Goal: Transaction & Acquisition: Book appointment/travel/reservation

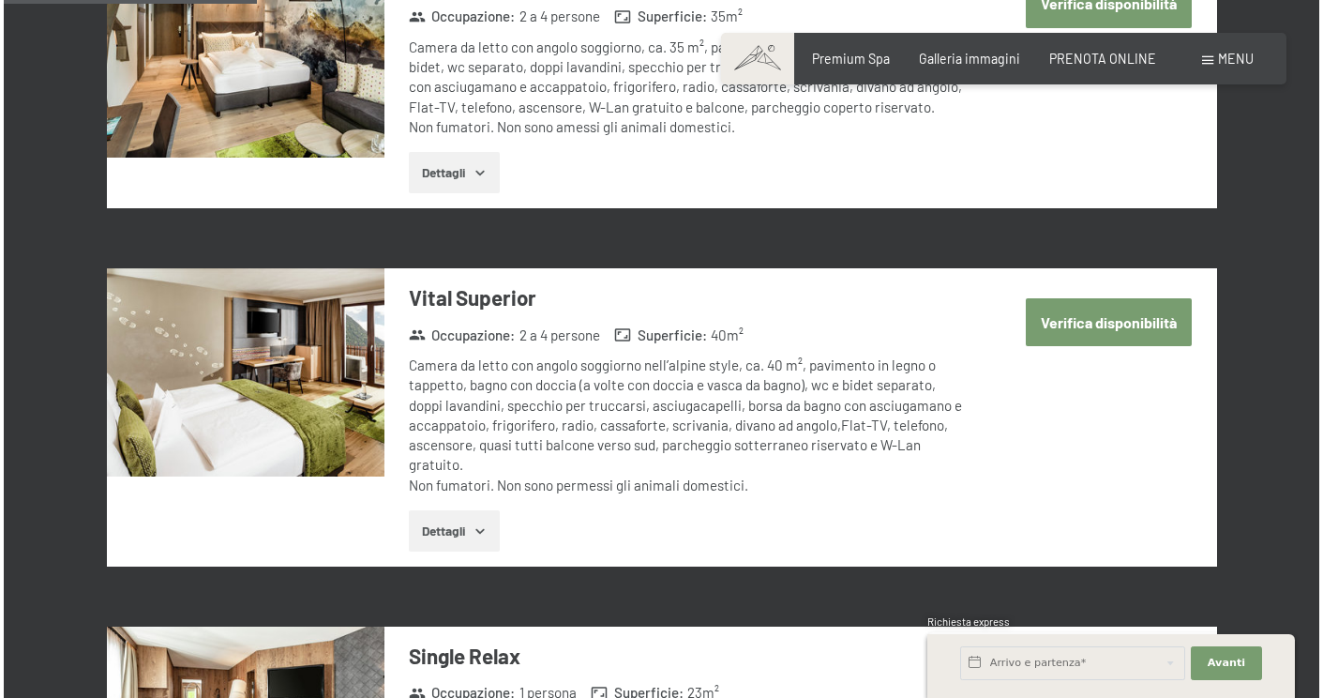
scroll to position [1098, 0]
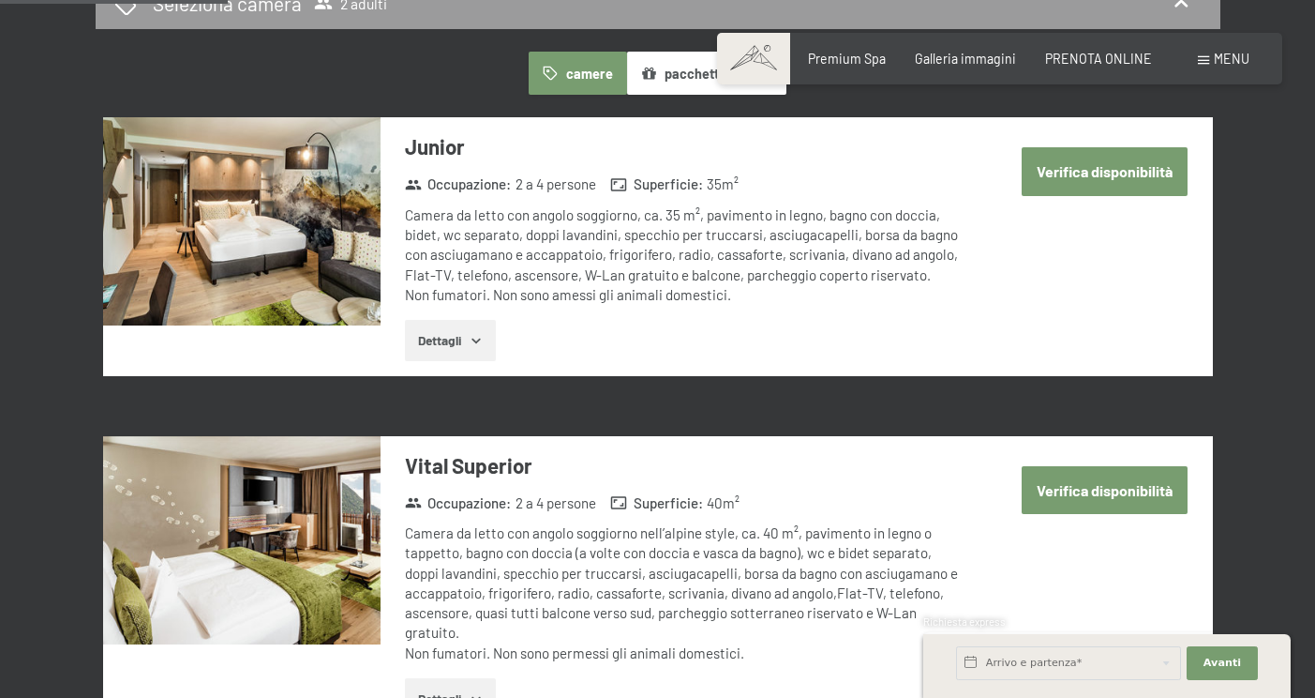
click at [1233, 55] on span "Menu" at bounding box center [1232, 59] width 36 height 16
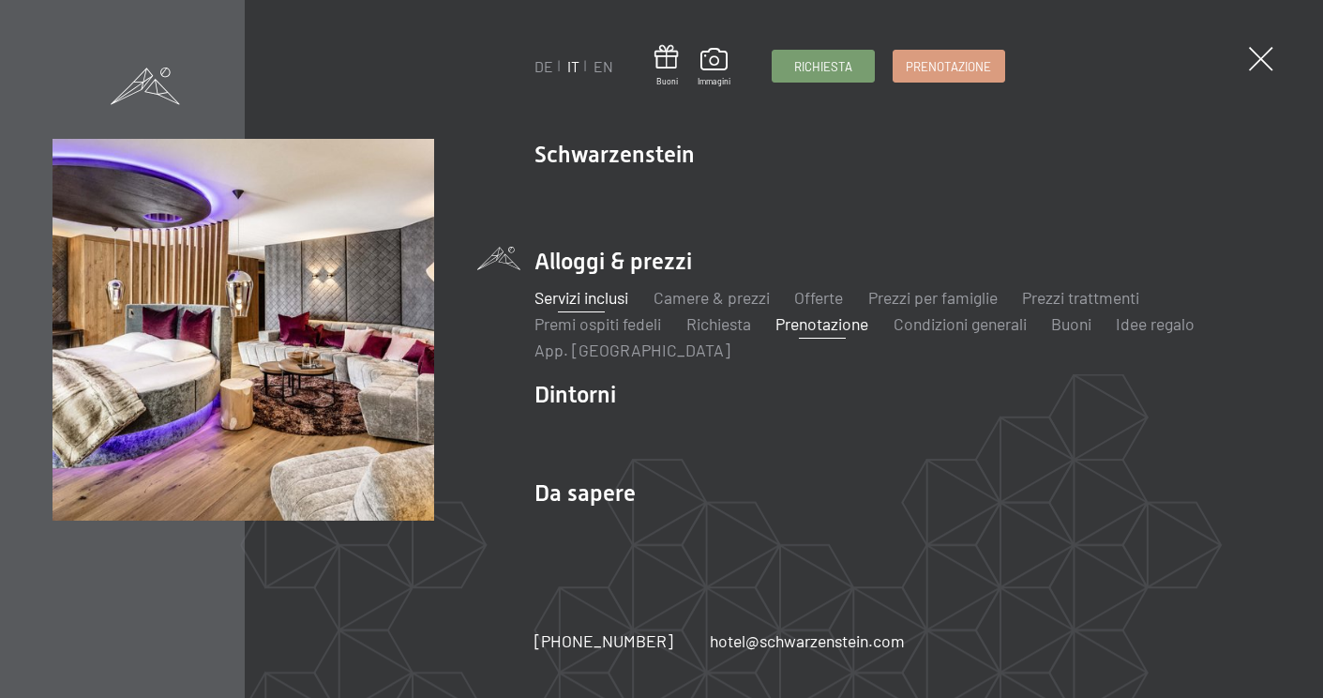
click at [597, 290] on link "Servizi inclusi" at bounding box center [581, 297] width 94 height 21
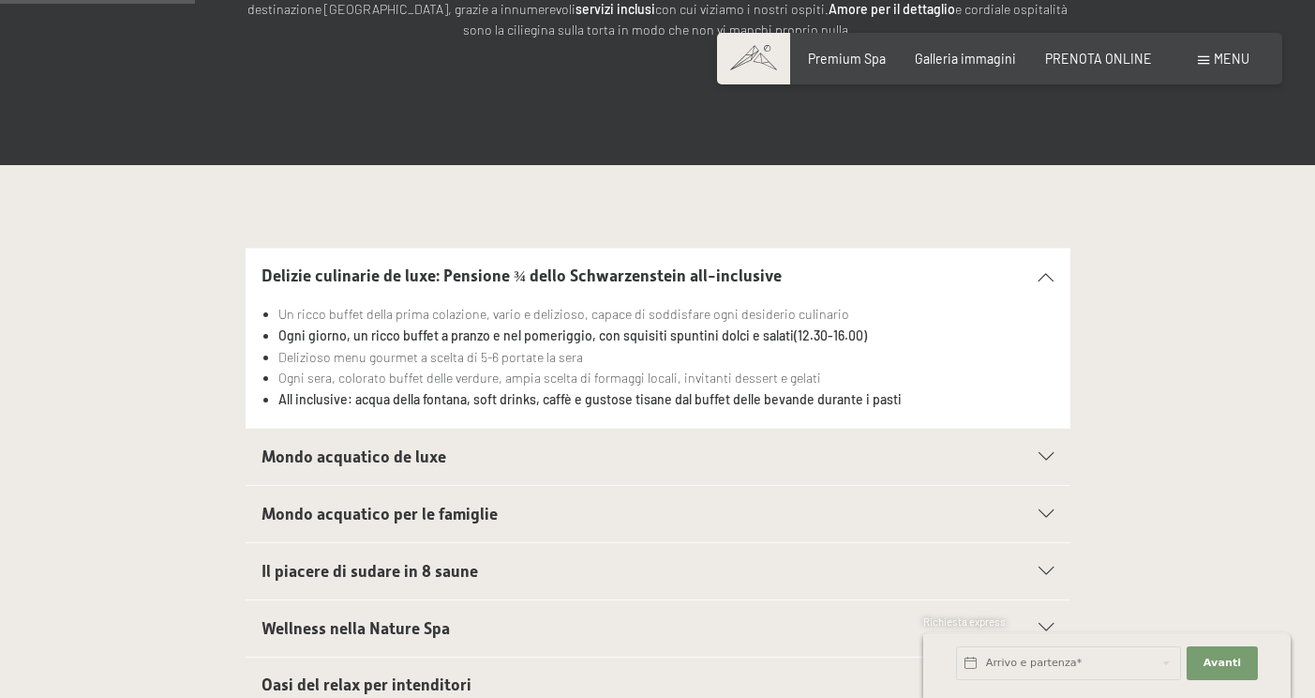
scroll to position [492, 0]
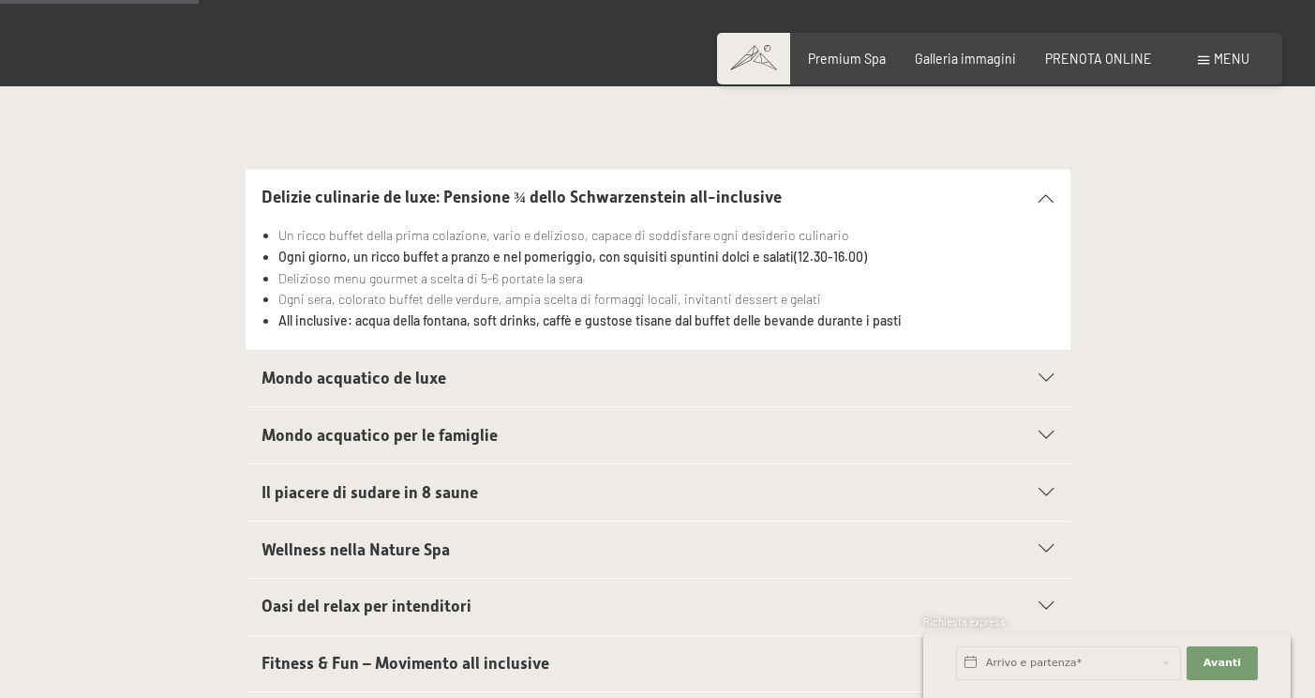
click at [1050, 374] on icon at bounding box center [1046, 378] width 15 height 8
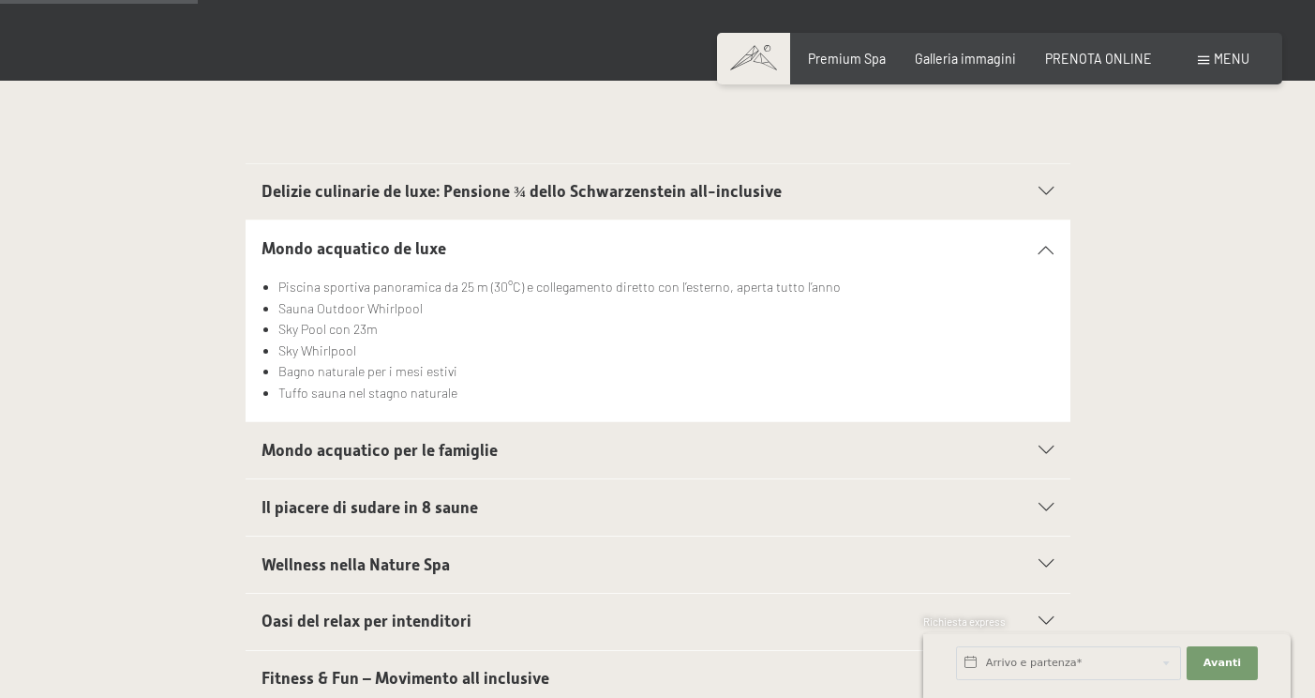
click at [368, 443] on span "Mondo acquatico per le famiglie" at bounding box center [380, 450] width 236 height 19
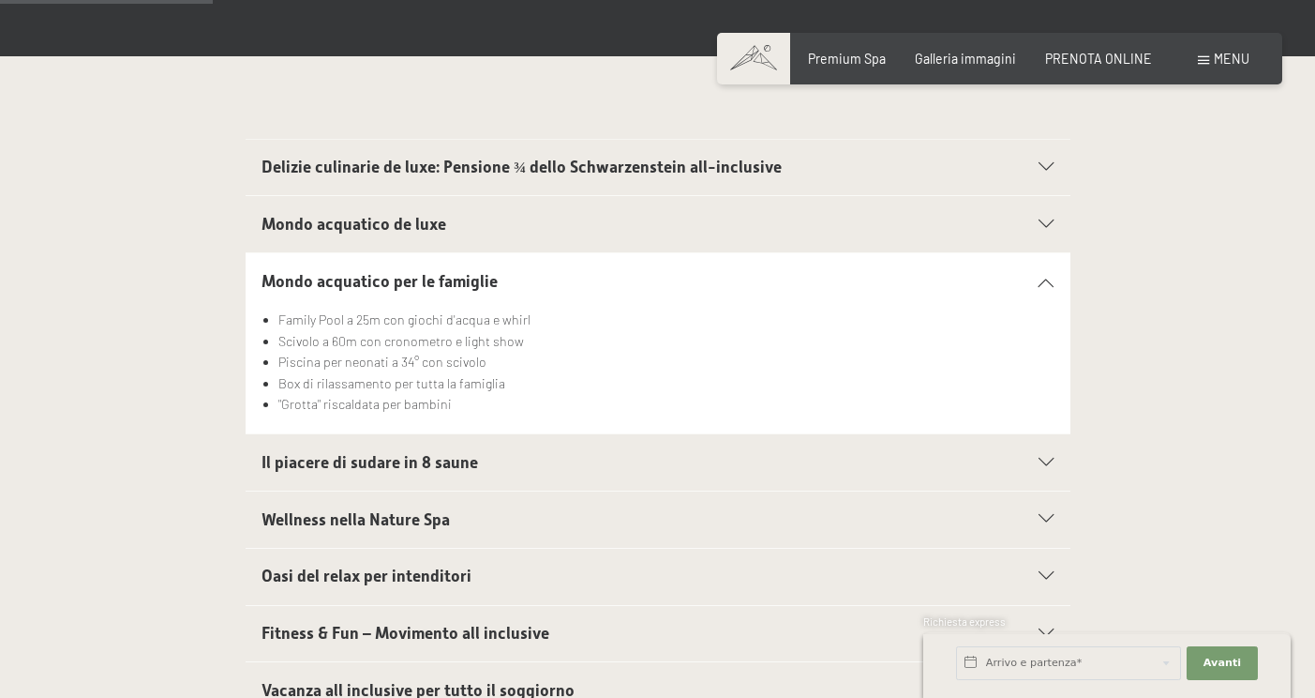
scroll to position [525, 0]
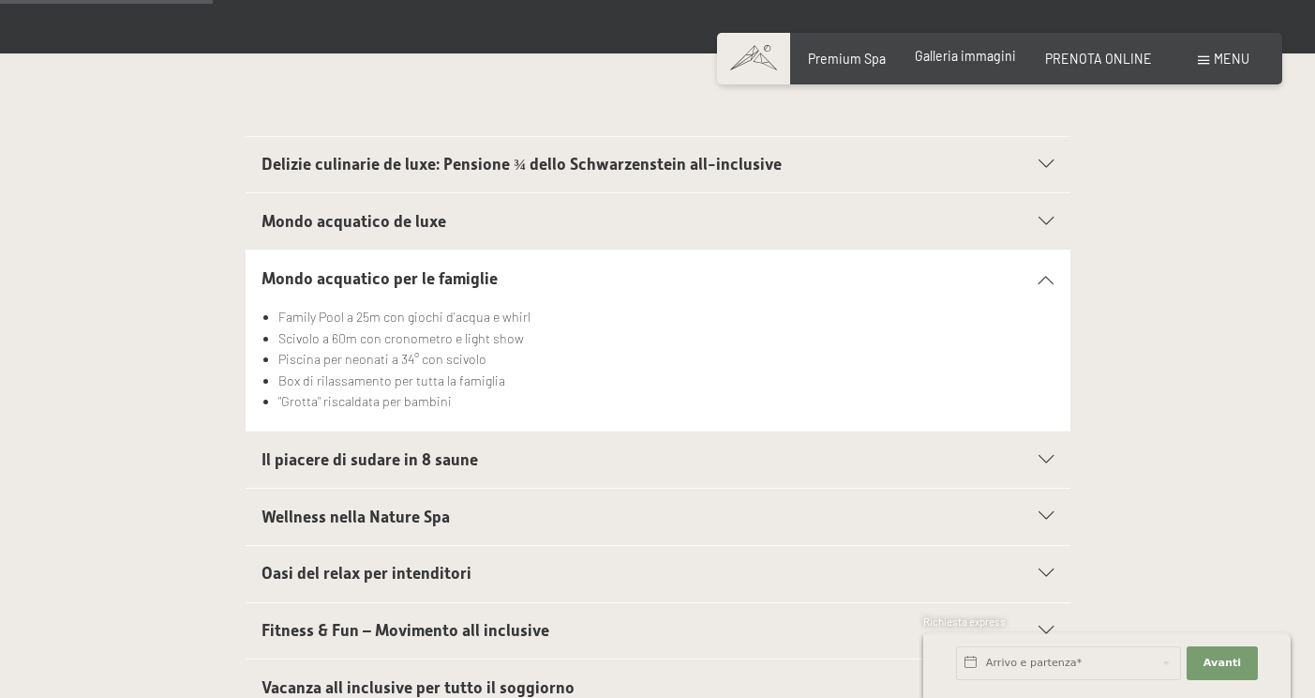
click at [982, 61] on span "Galleria immagini" at bounding box center [965, 56] width 101 height 16
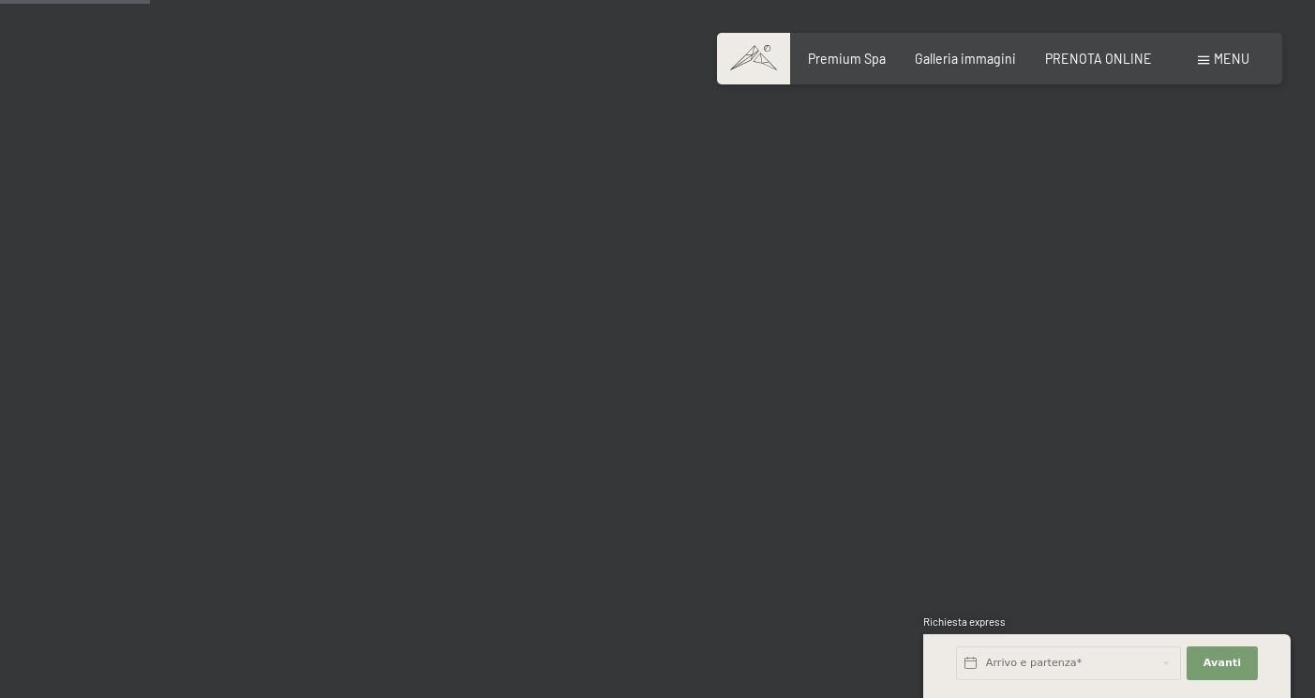
scroll to position [2128, 0]
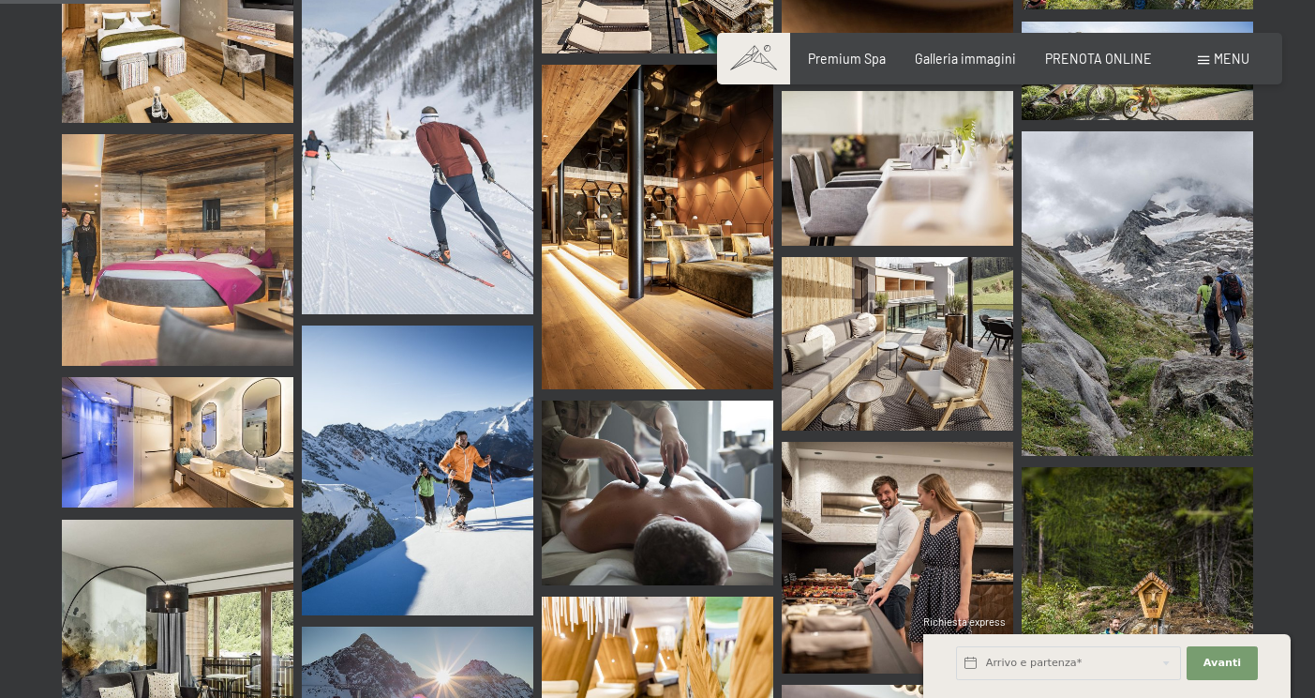
click at [201, 179] on img at bounding box center [178, 250] width 232 height 232
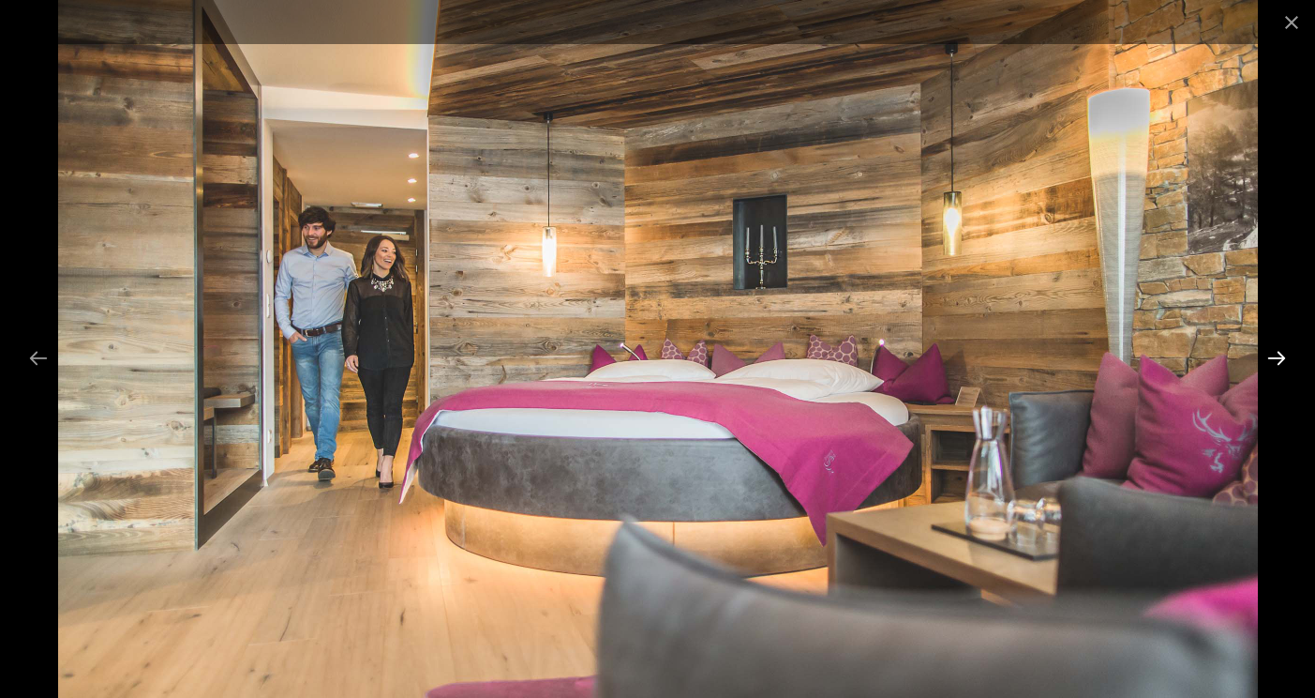
click at [1273, 353] on button "Next slide" at bounding box center [1276, 357] width 39 height 37
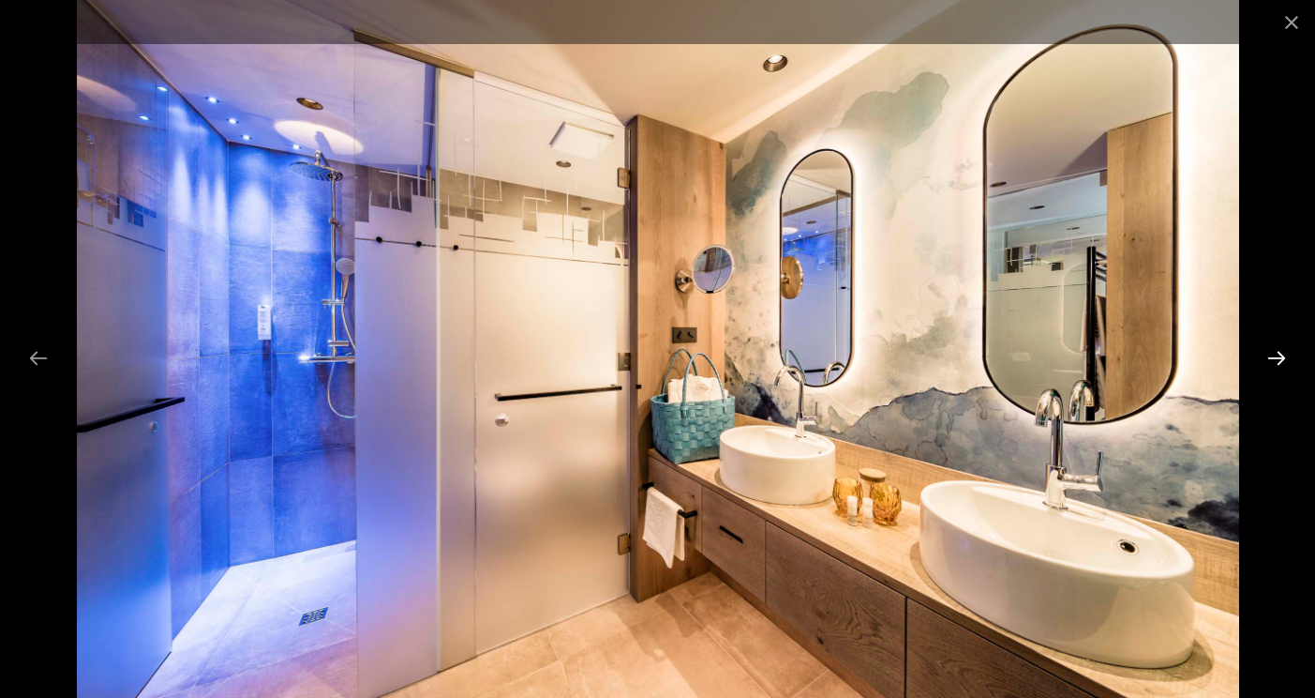
click at [1273, 353] on button "Next slide" at bounding box center [1276, 357] width 39 height 37
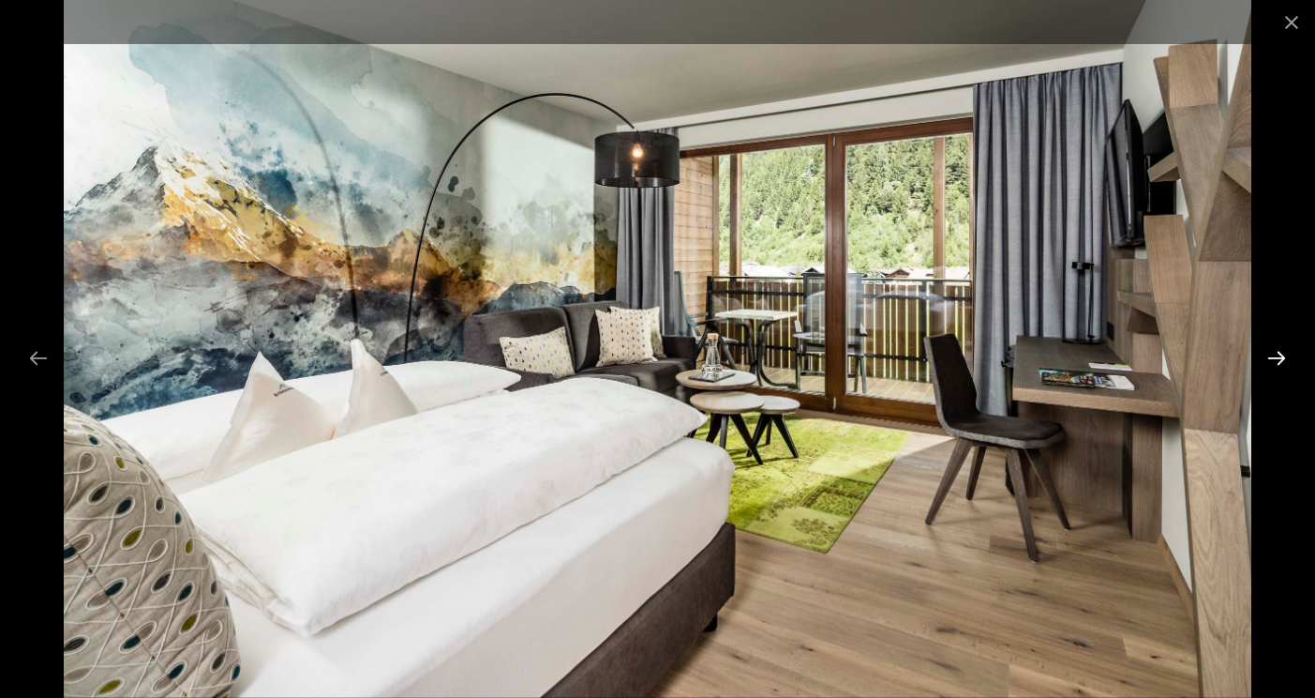
click at [1273, 353] on button "Next slide" at bounding box center [1276, 357] width 39 height 37
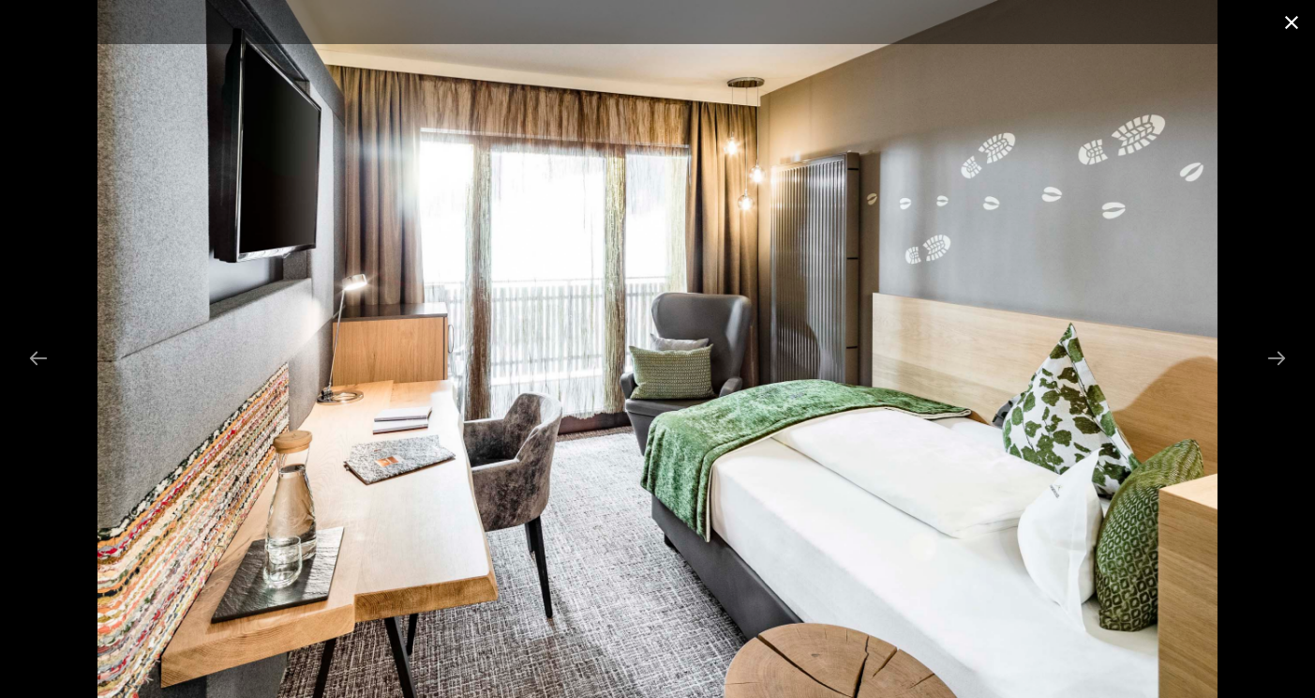
click at [1291, 29] on button "Close gallery" at bounding box center [1292, 22] width 47 height 44
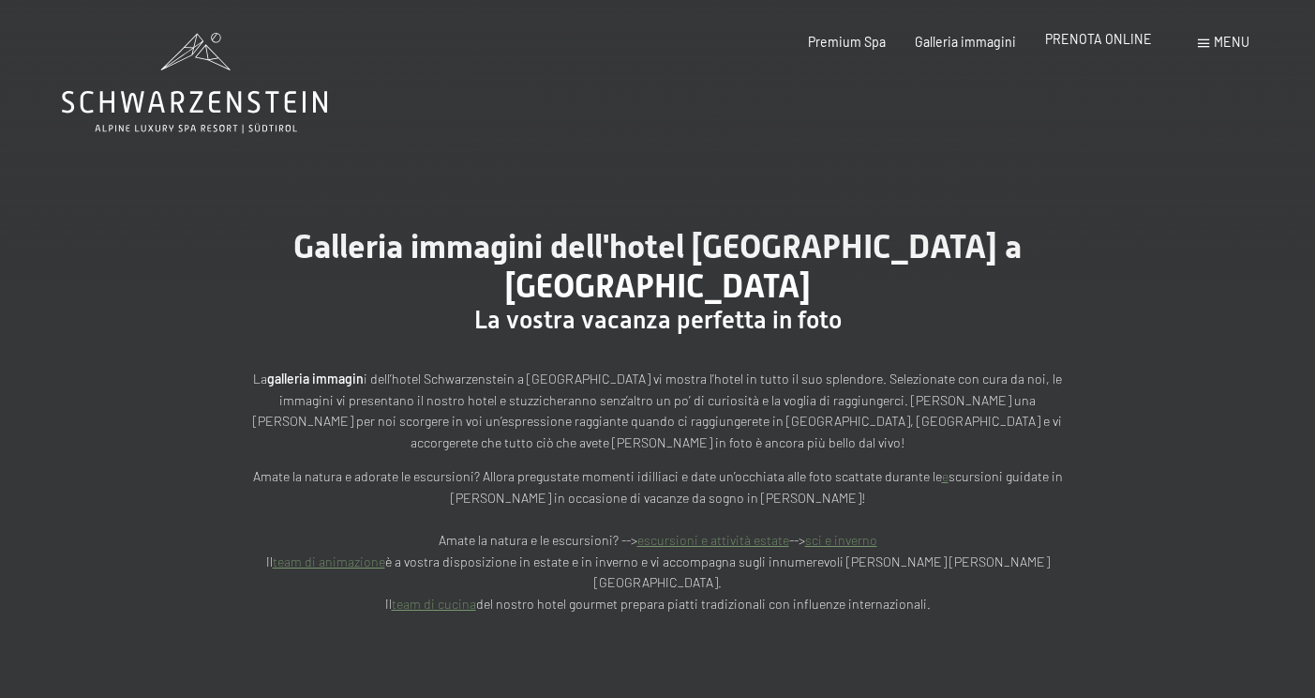
scroll to position [0, 0]
click at [1135, 35] on span "PRENOTA ONLINE" at bounding box center [1098, 39] width 107 height 16
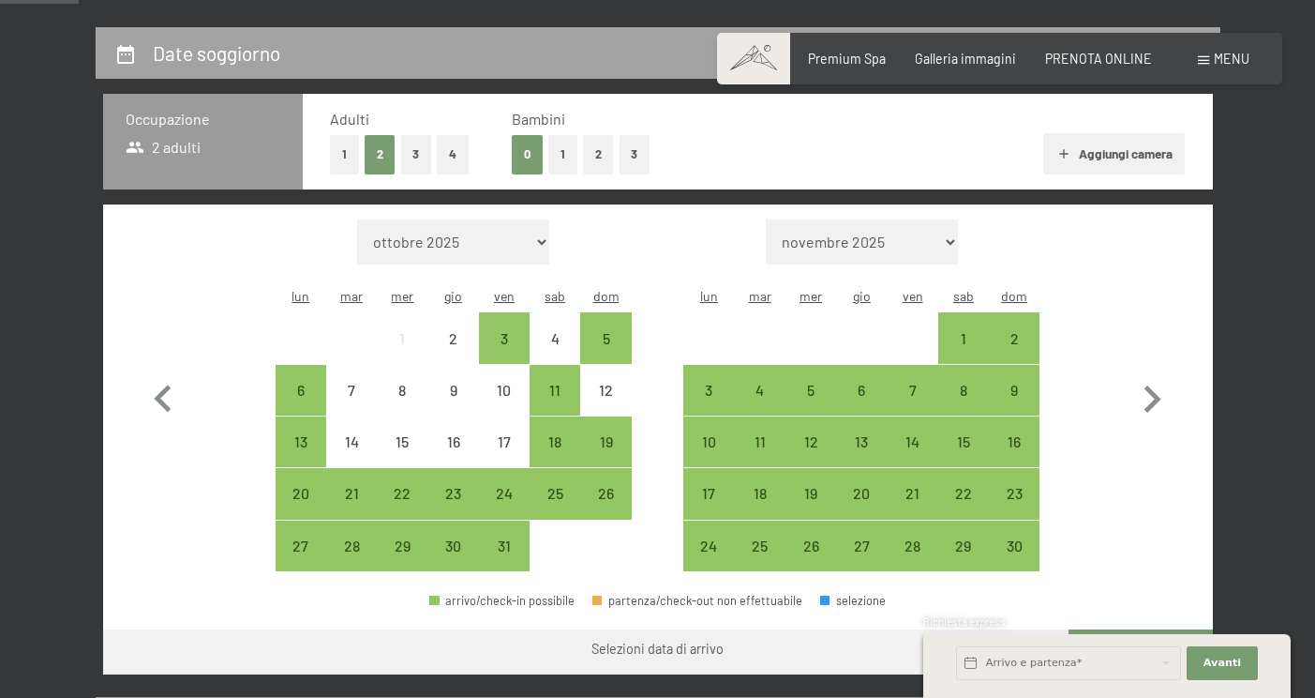
scroll to position [382, 0]
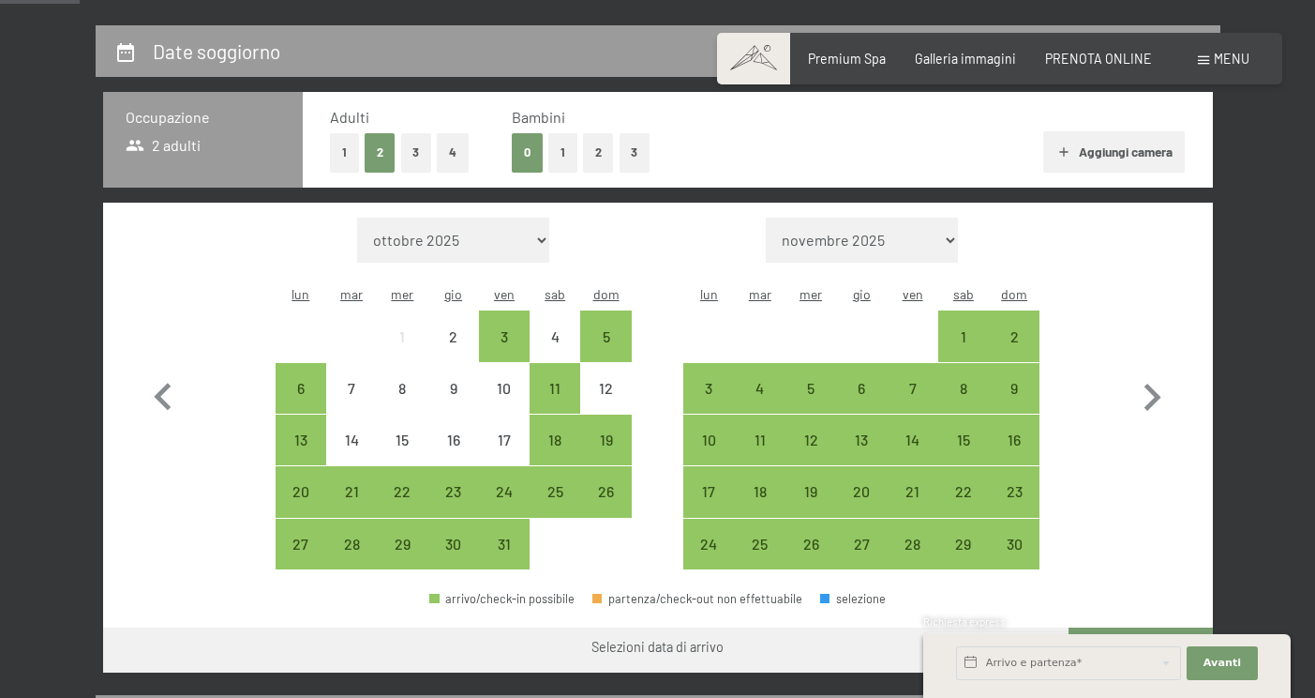
click at [599, 144] on button "2" at bounding box center [598, 152] width 31 height 38
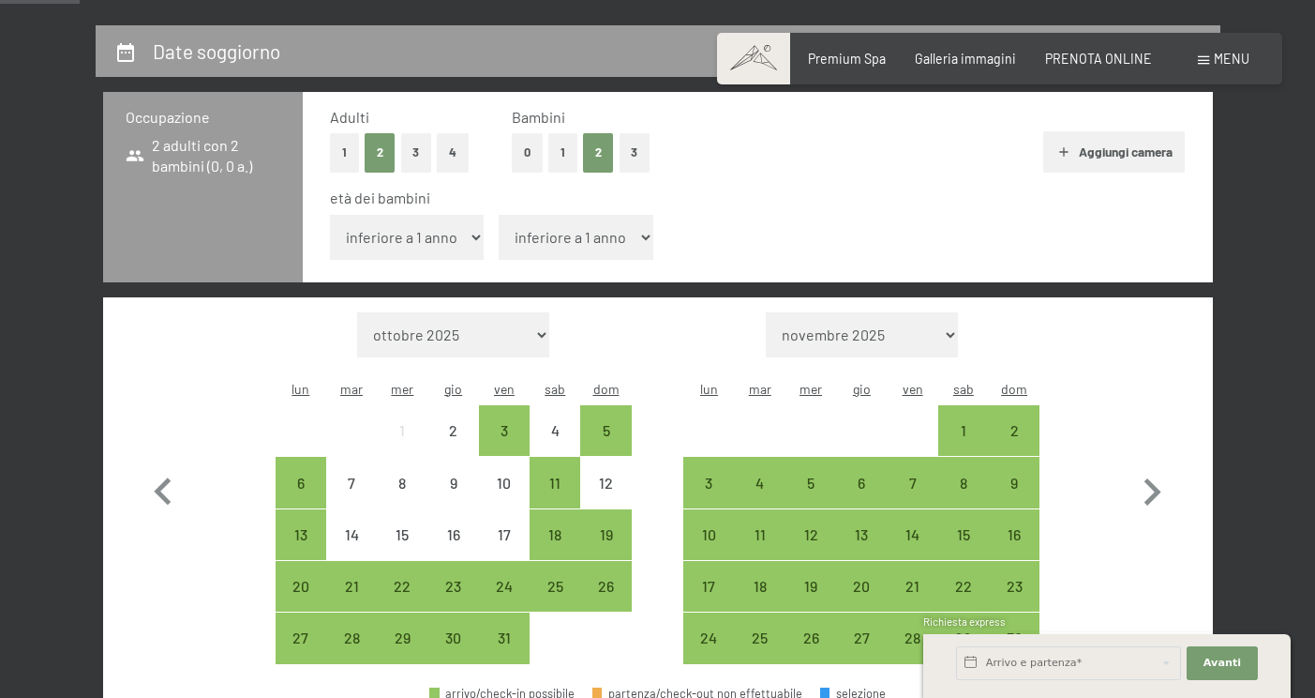
select select "9"
select select "15"
drag, startPoint x: 864, startPoint y: 592, endPoint x: 874, endPoint y: 591, distance: 10.4
click at [864, 630] on div "27" at bounding box center [861, 653] width 47 height 47
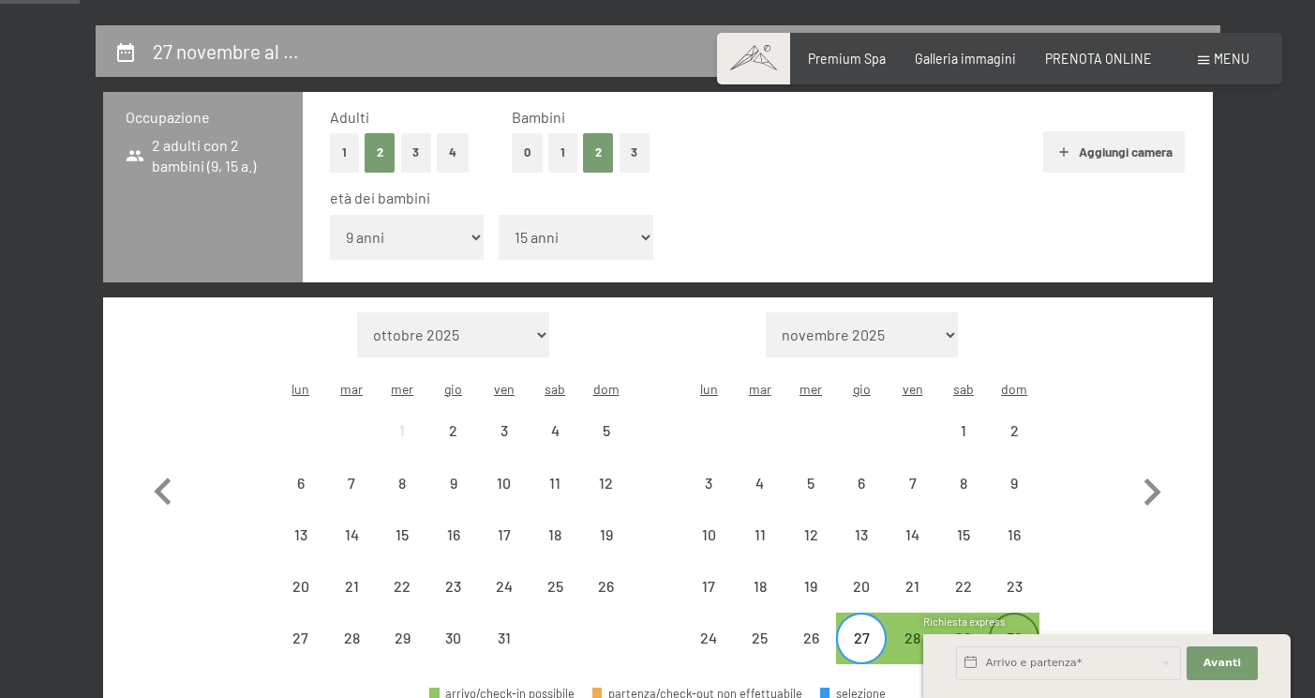
click at [1013, 630] on div "30" at bounding box center [1014, 653] width 47 height 47
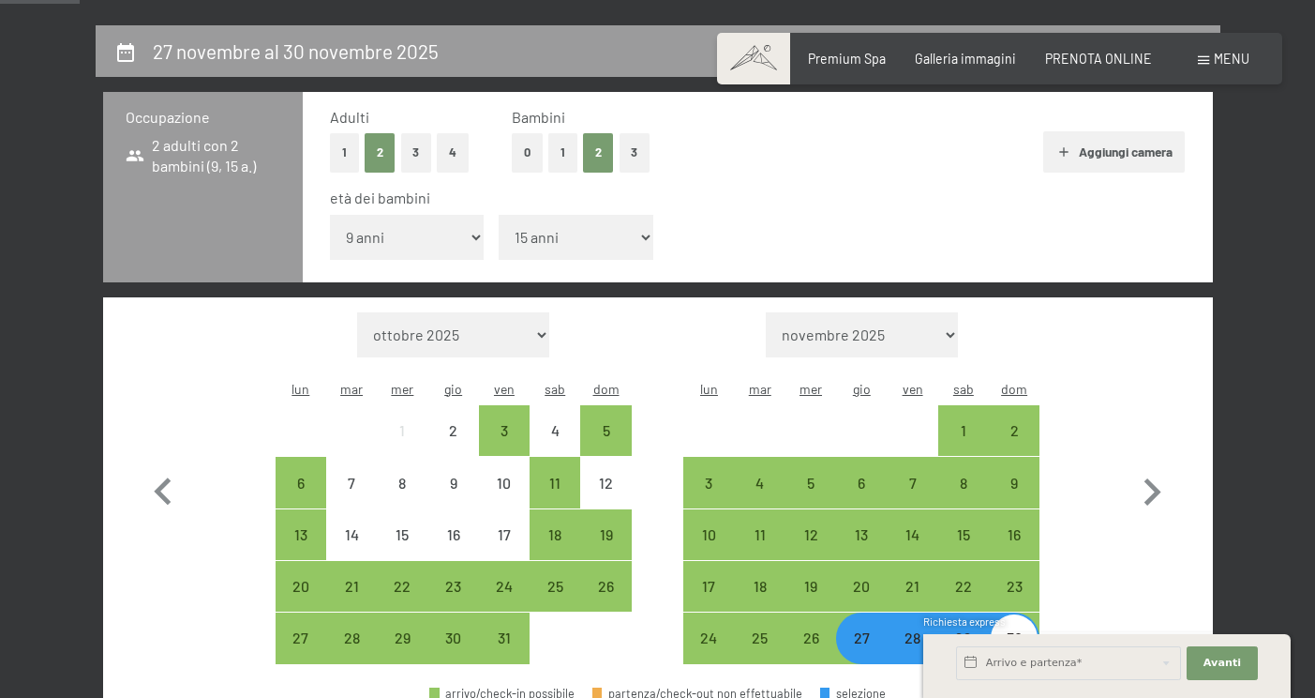
click at [851, 630] on div "27" at bounding box center [861, 653] width 47 height 47
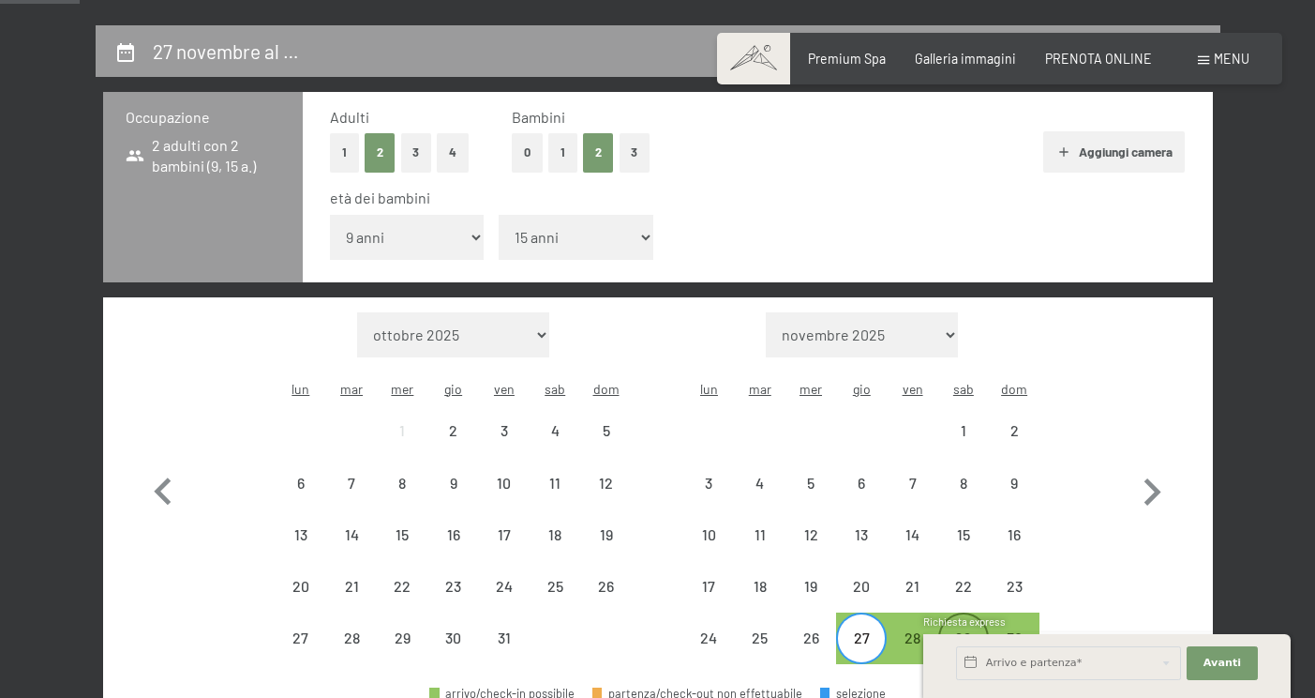
click at [968, 630] on div "29" at bounding box center [963, 653] width 47 height 47
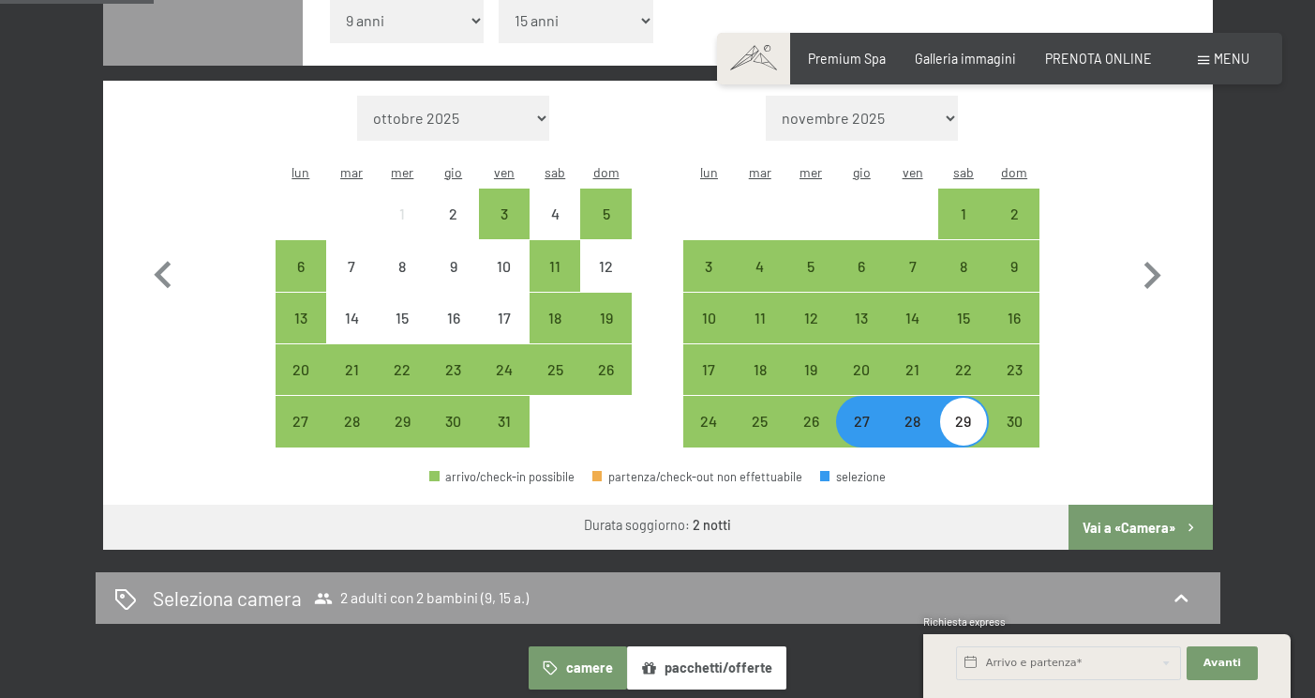
scroll to position [405, 0]
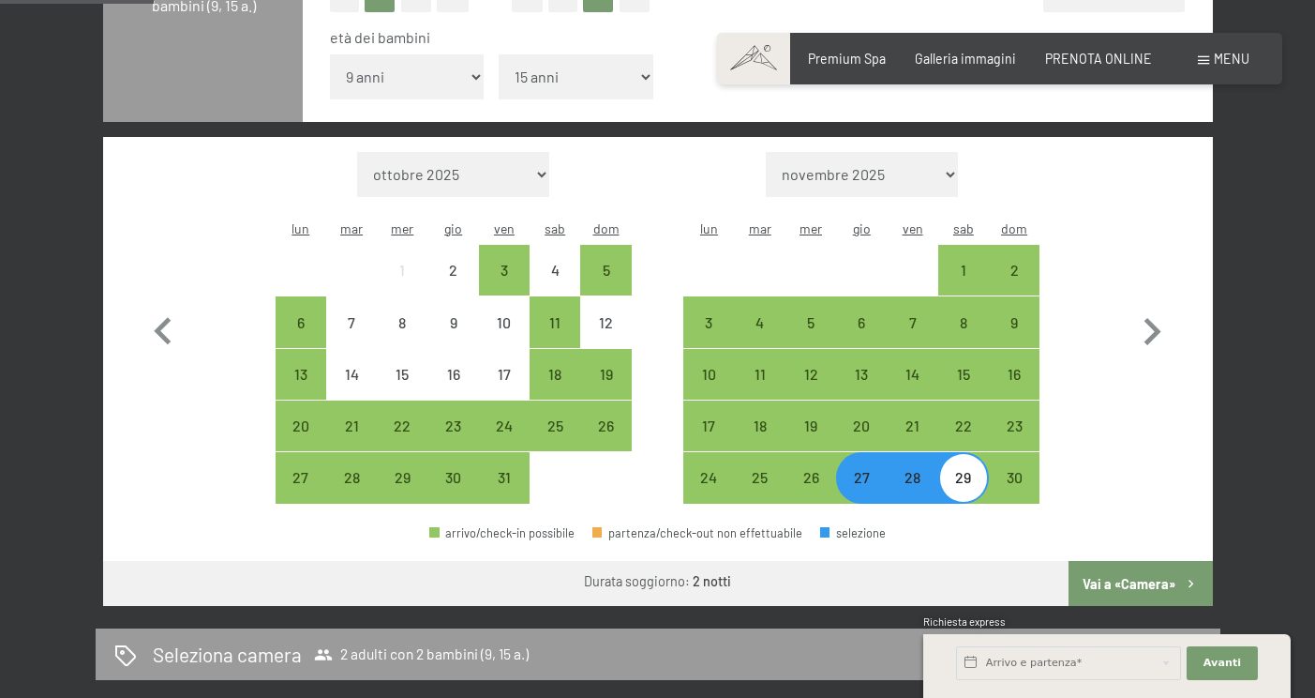
click at [1135, 561] on button "Vai a «Camera»" at bounding box center [1140, 583] width 143 height 45
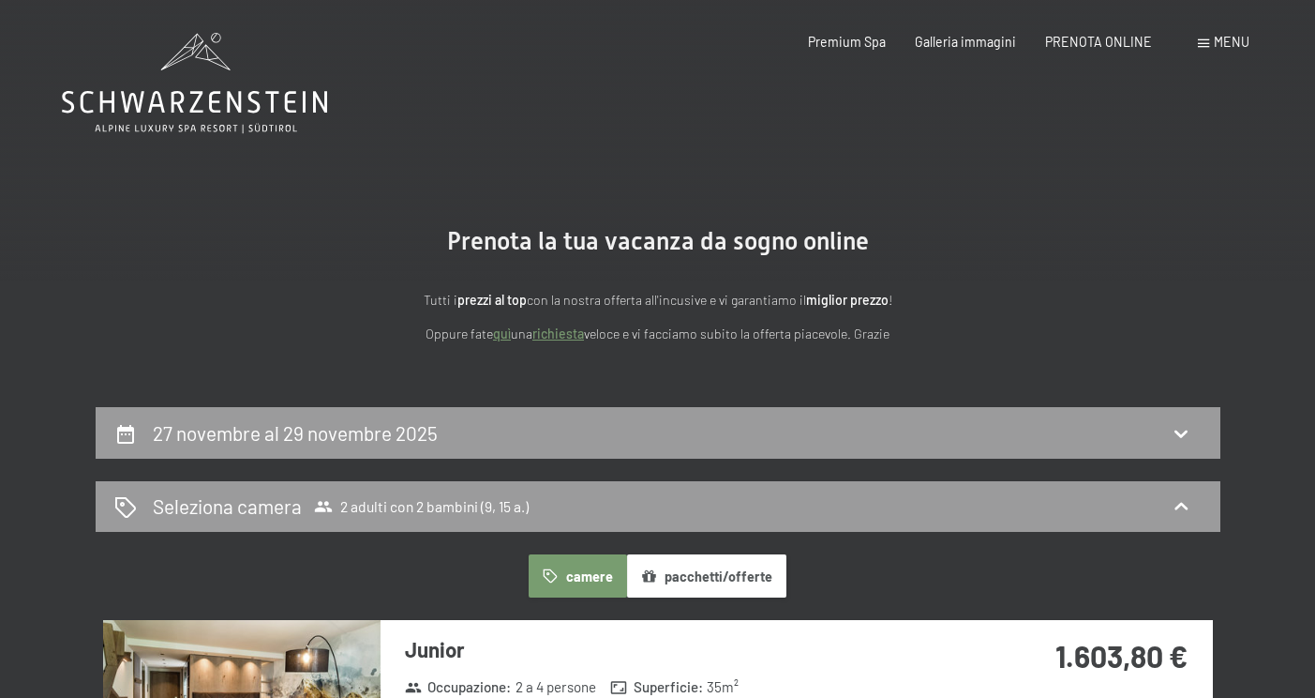
scroll to position [0, 0]
